Goal: Transaction & Acquisition: Purchase product/service

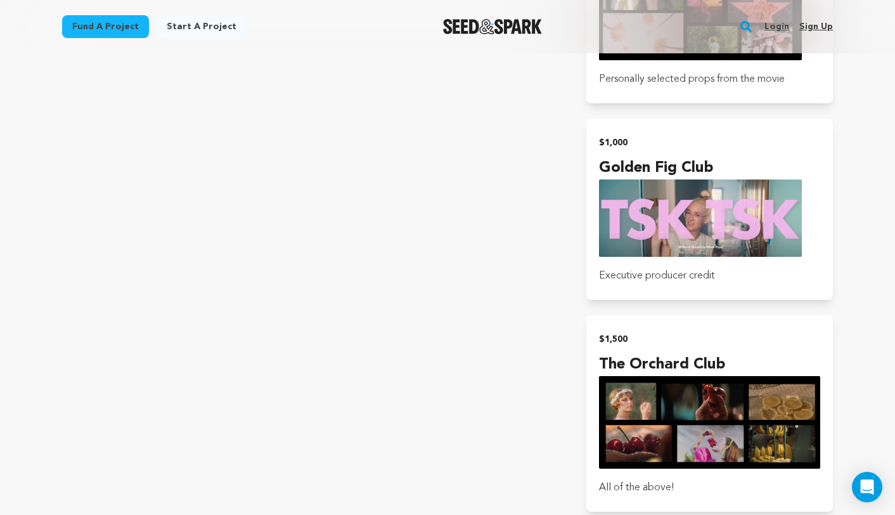
scroll to position [2735, 0]
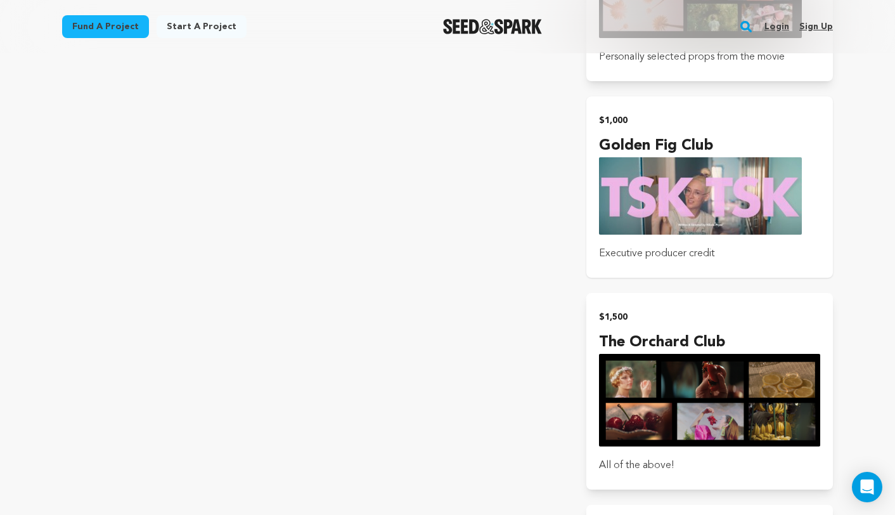
click at [642, 133] on div "$1,000 Golden Fig Club Executive producer credit" at bounding box center [709, 187] width 221 height 151
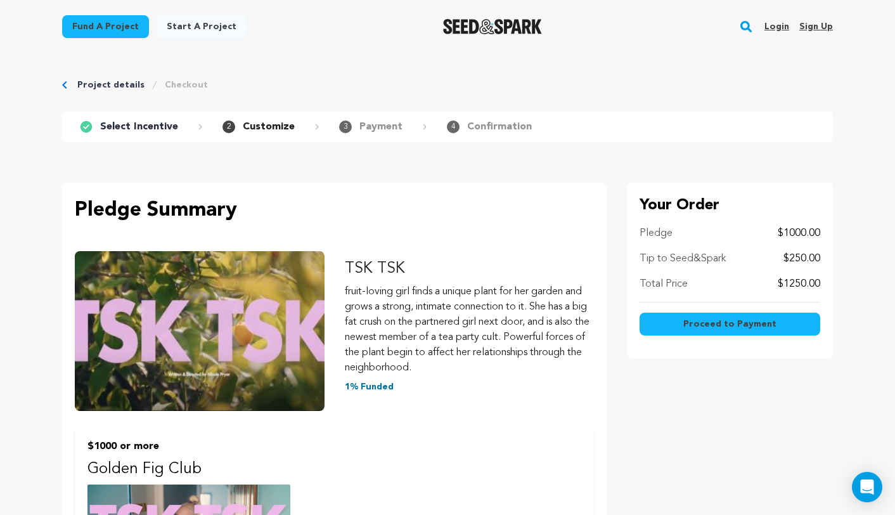
click at [355, 386] on p "1% Funded" at bounding box center [470, 386] width 250 height 13
click at [120, 85] on link "Project details" at bounding box center [110, 85] width 67 height 13
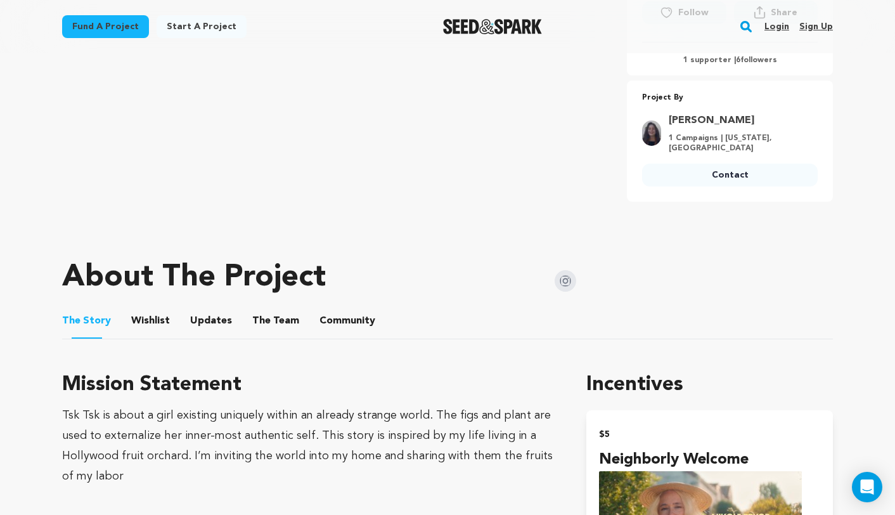
scroll to position [560, 0]
